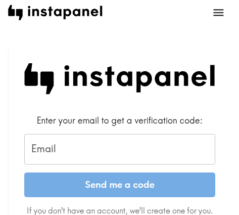
drag, startPoint x: 82, startPoint y: 149, endPoint x: 100, endPoint y: 168, distance: 26.6
click at [82, 149] on input "Email" at bounding box center [119, 149] width 191 height 31
paste input "[EMAIL_ADDRESS][DOMAIN_NAME]"
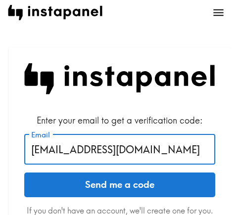
type input "[EMAIL_ADDRESS][DOMAIN_NAME]"
drag, startPoint x: 172, startPoint y: 151, endPoint x: 5, endPoint y: 151, distance: 167.2
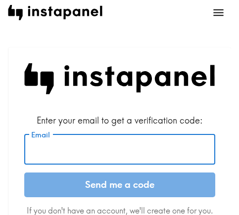
click at [84, 142] on input "Email" at bounding box center [119, 149] width 191 height 31
paste input "[EMAIL_ADDRESS][DOMAIN_NAME]"
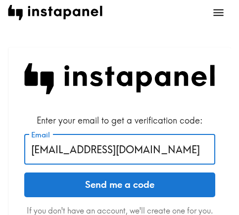
type input "[EMAIL_ADDRESS][DOMAIN_NAME]"
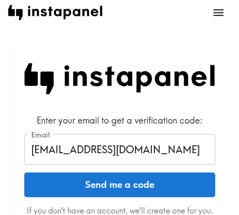
drag, startPoint x: 100, startPoint y: 183, endPoint x: 132, endPoint y: 184, distance: 31.7
click at [100, 183] on button "Send me a code" at bounding box center [119, 185] width 191 height 25
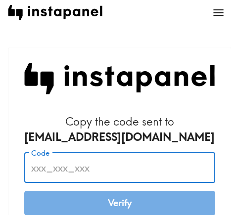
click at [134, 176] on input "Code" at bounding box center [119, 167] width 191 height 31
paste input "j6R_Ejp_BiM"
type input "j6R_Ejp_BiM"
click at [115, 207] on button "Verify" at bounding box center [119, 203] width 191 height 25
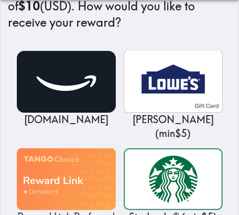
scroll to position [198, 0]
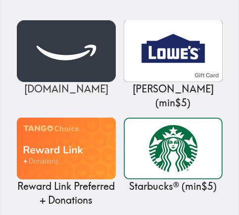
click at [71, 65] on img at bounding box center [66, 51] width 99 height 62
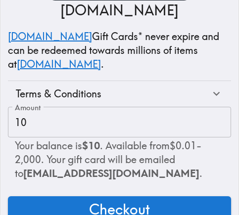
scroll to position [180, 0]
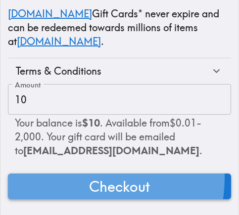
click at [73, 174] on button "Checkout" at bounding box center [119, 187] width 223 height 26
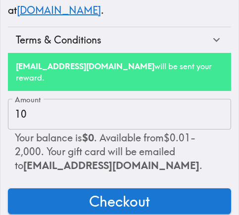
scroll to position [215, 0]
